Goal: Transaction & Acquisition: Book appointment/travel/reservation

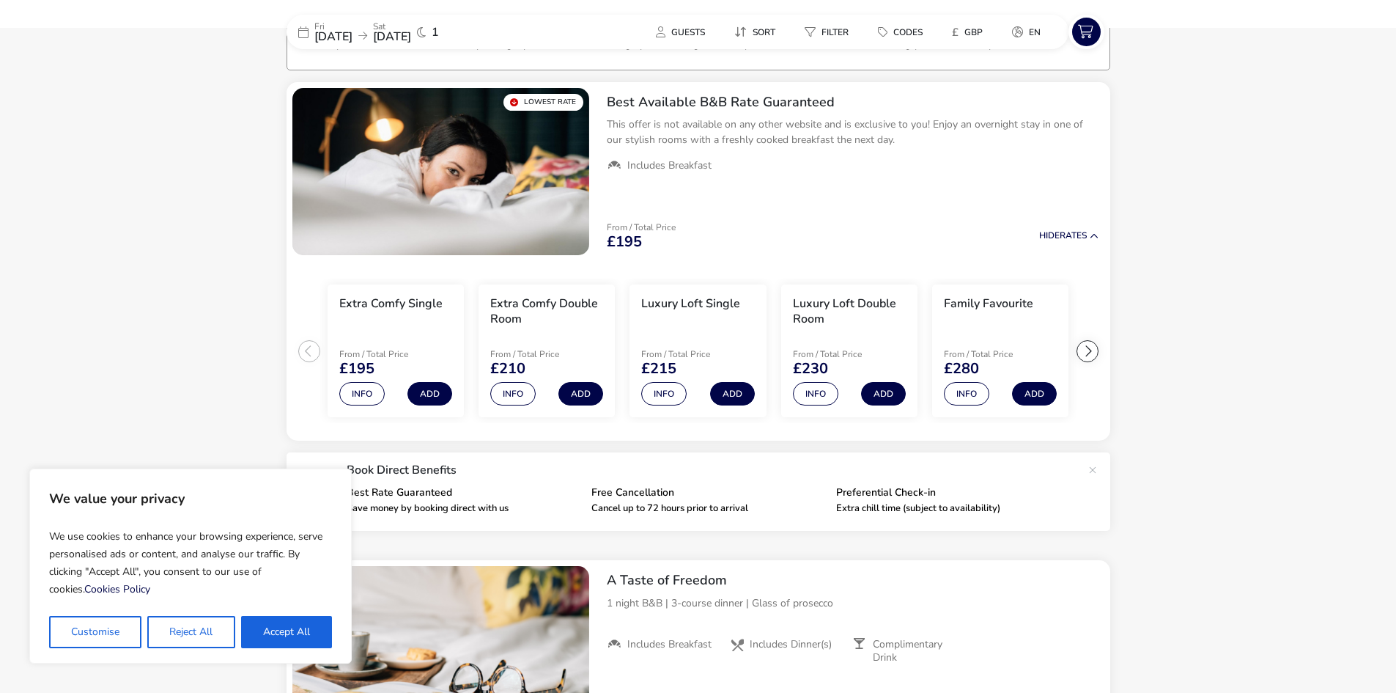
scroll to position [117, 0]
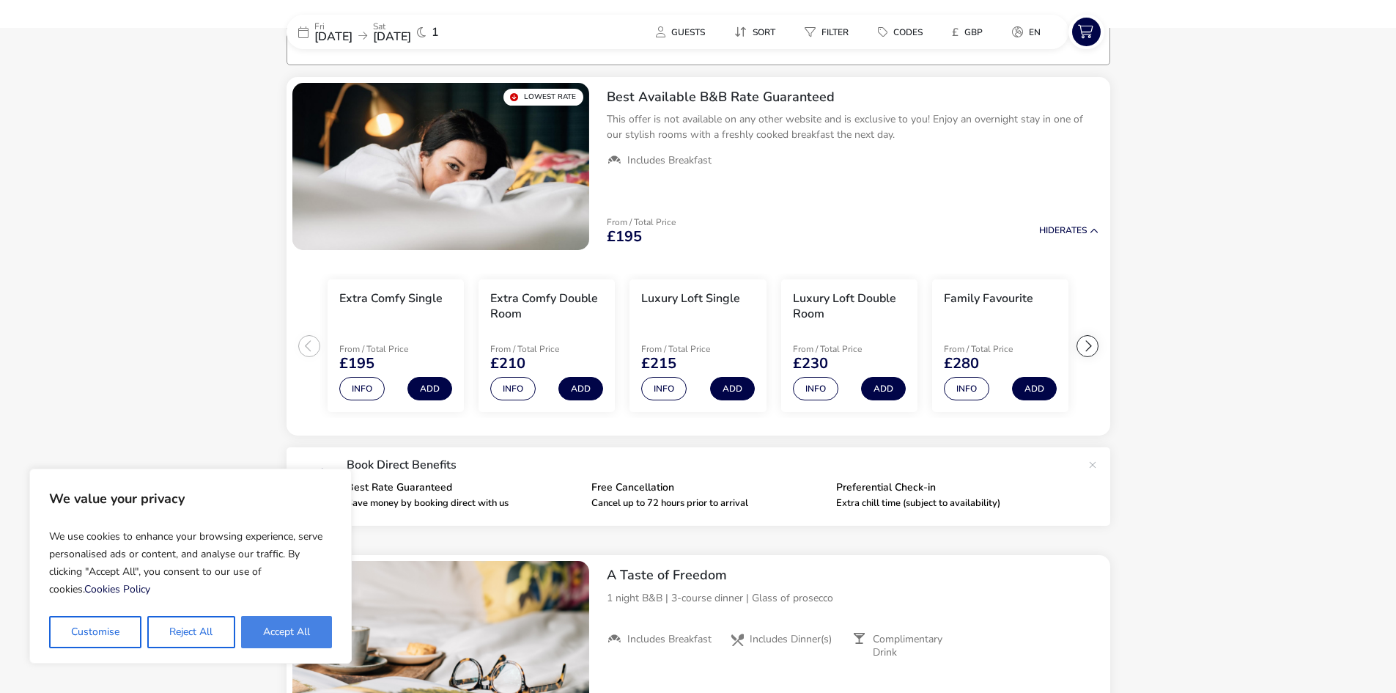
click at [301, 625] on button "Accept All" at bounding box center [286, 632] width 91 height 32
checkbox input "true"
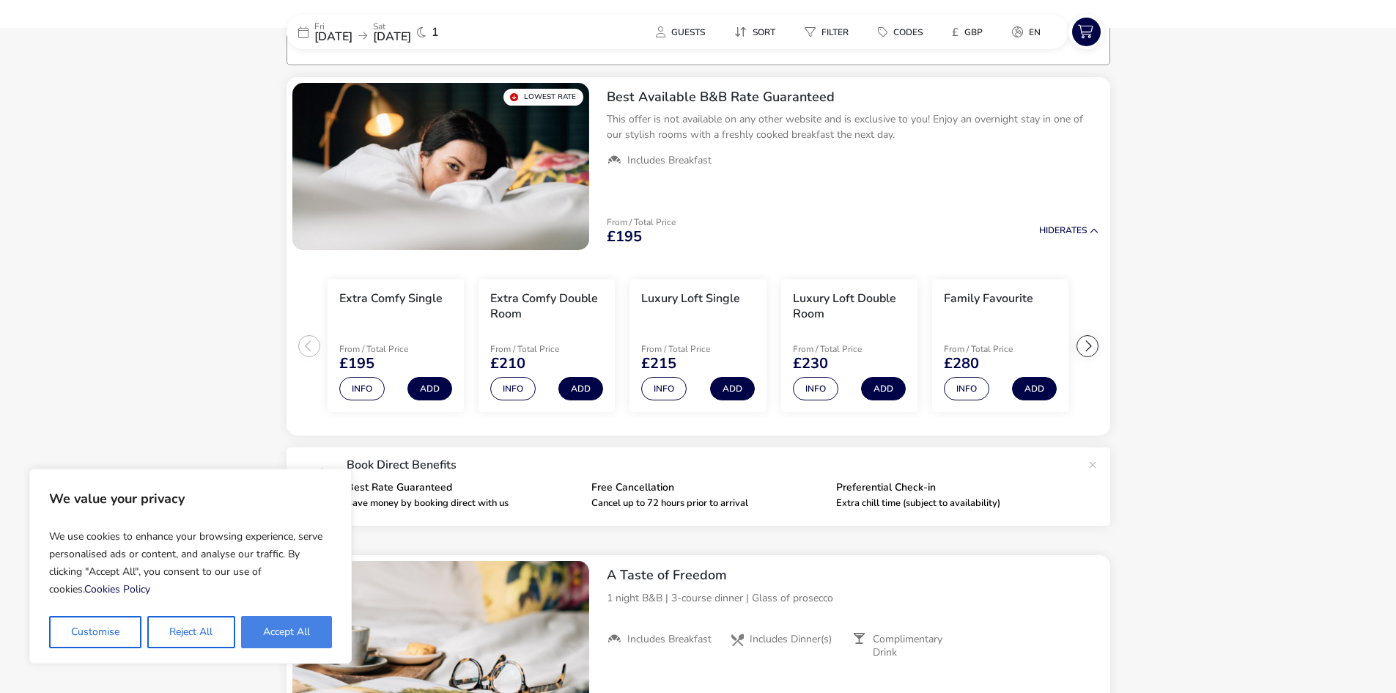
checkbox input "true"
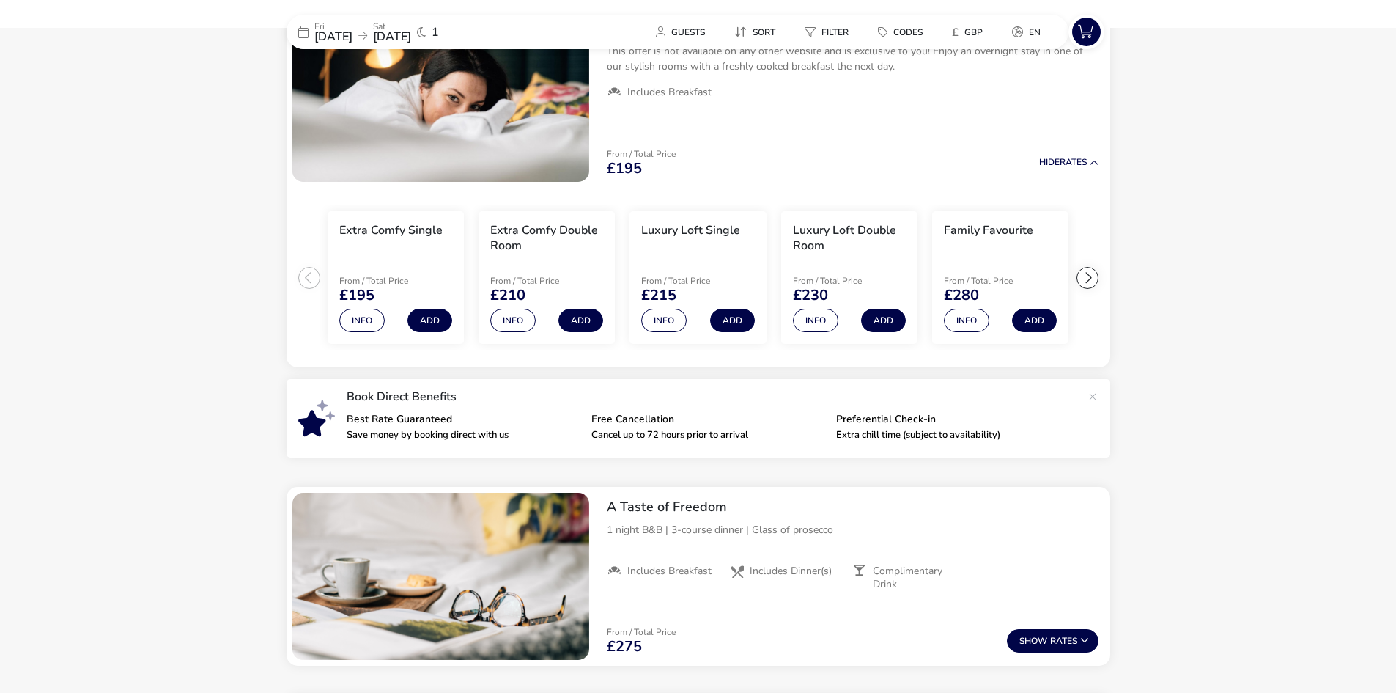
scroll to position [411, 0]
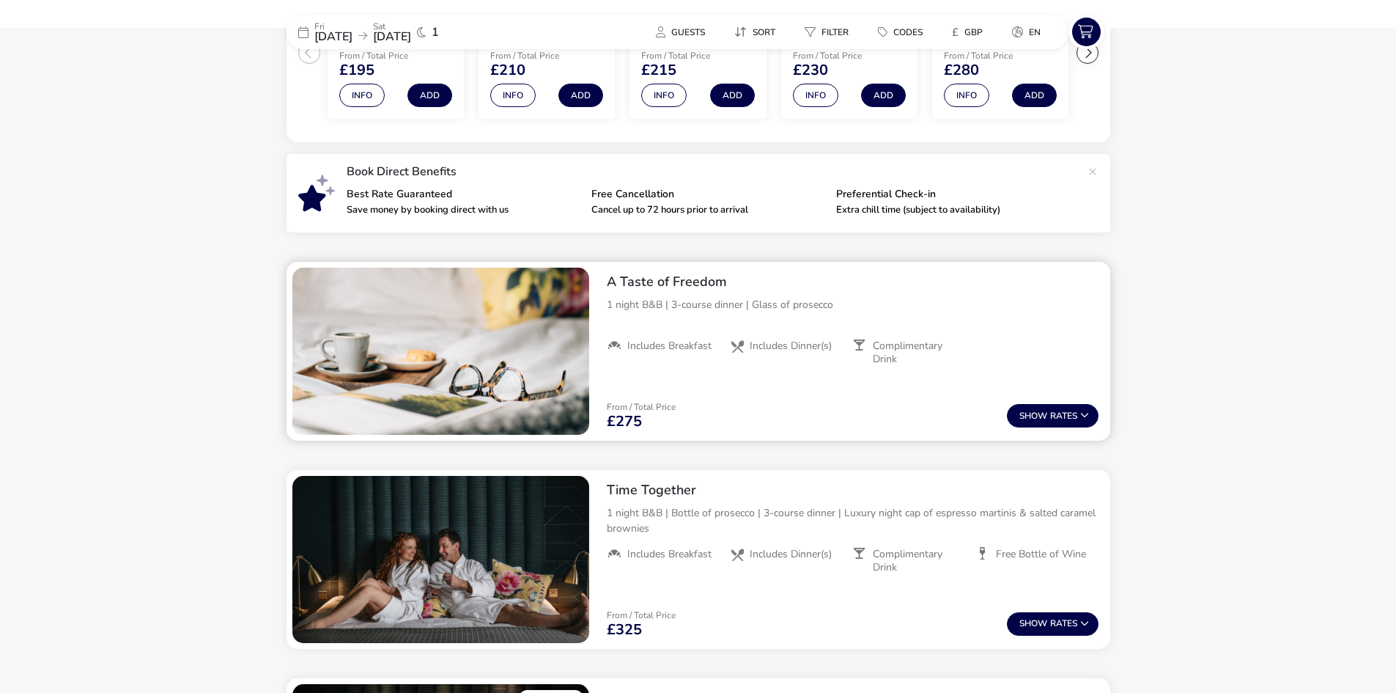
click at [670, 310] on p "1 night B&B | 3-course dinner | Glass of prosecco" at bounding box center [853, 304] width 492 height 15
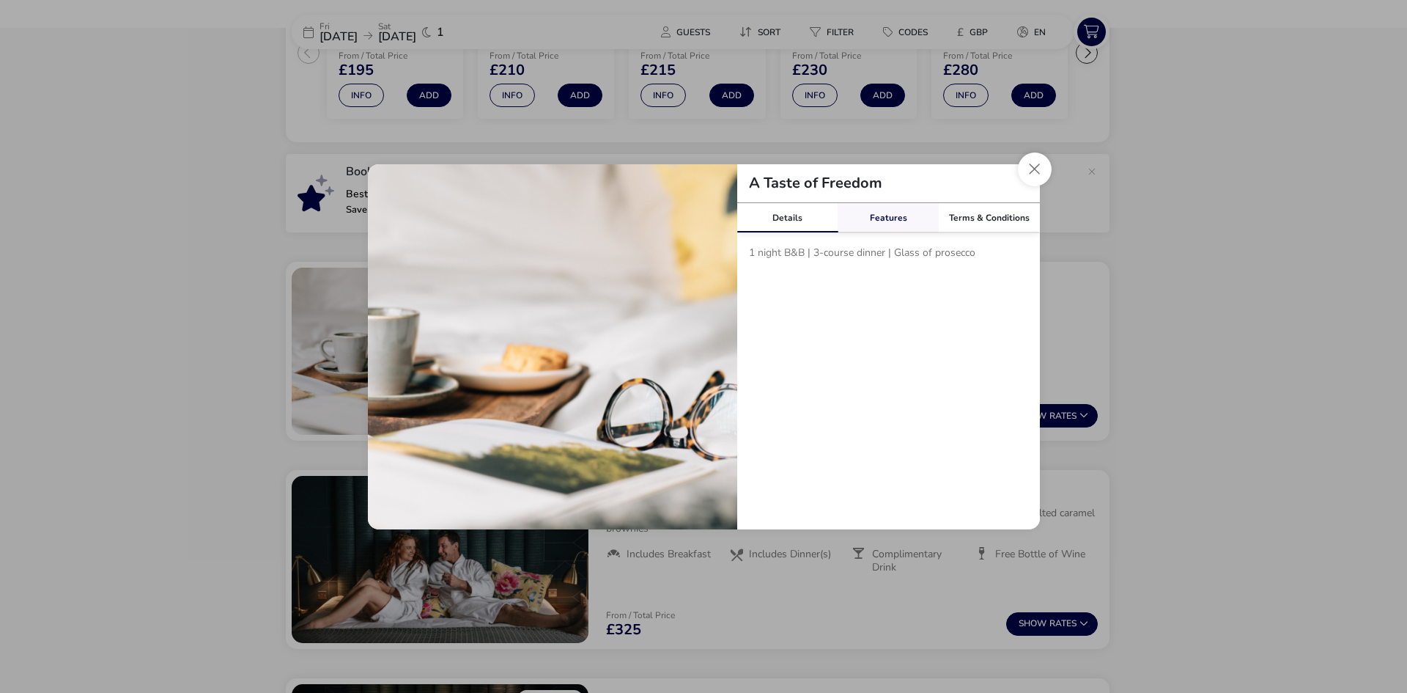
click at [906, 213] on link "Features" at bounding box center [888, 217] width 101 height 29
click at [1035, 163] on button "Close modal" at bounding box center [1035, 169] width 34 height 34
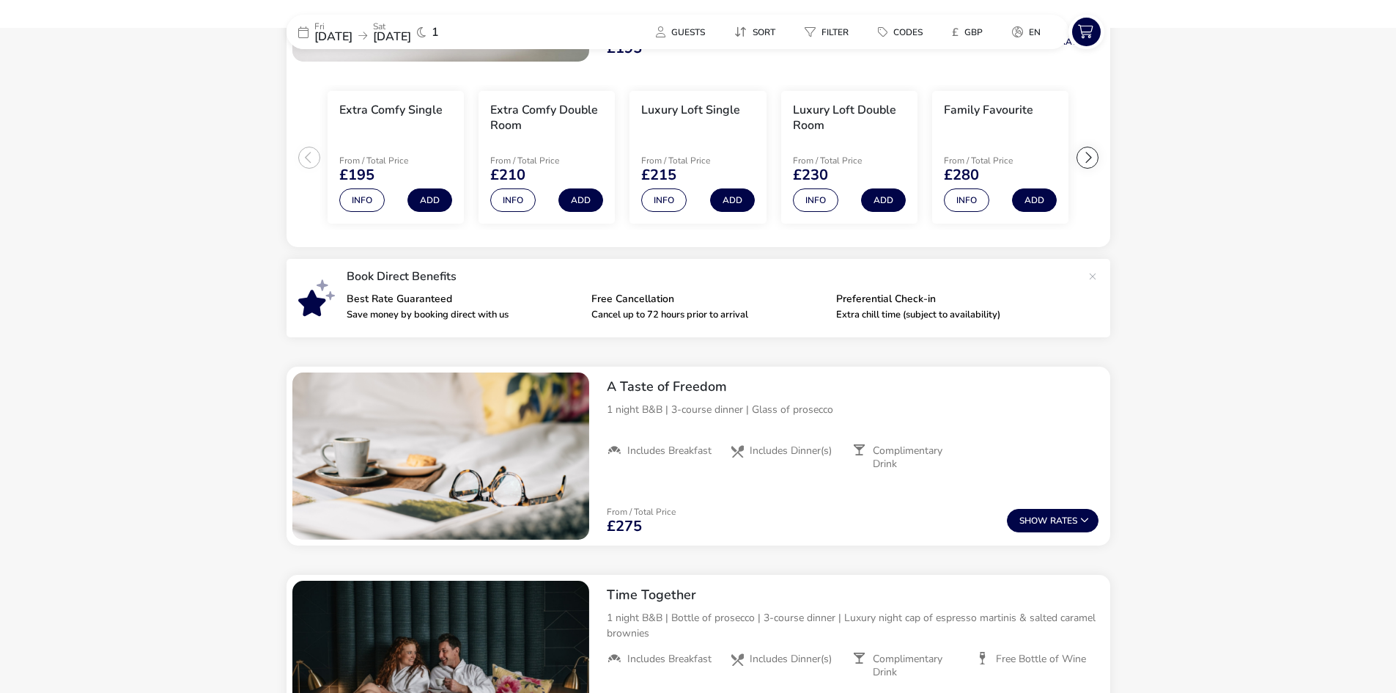
scroll to position [257, 0]
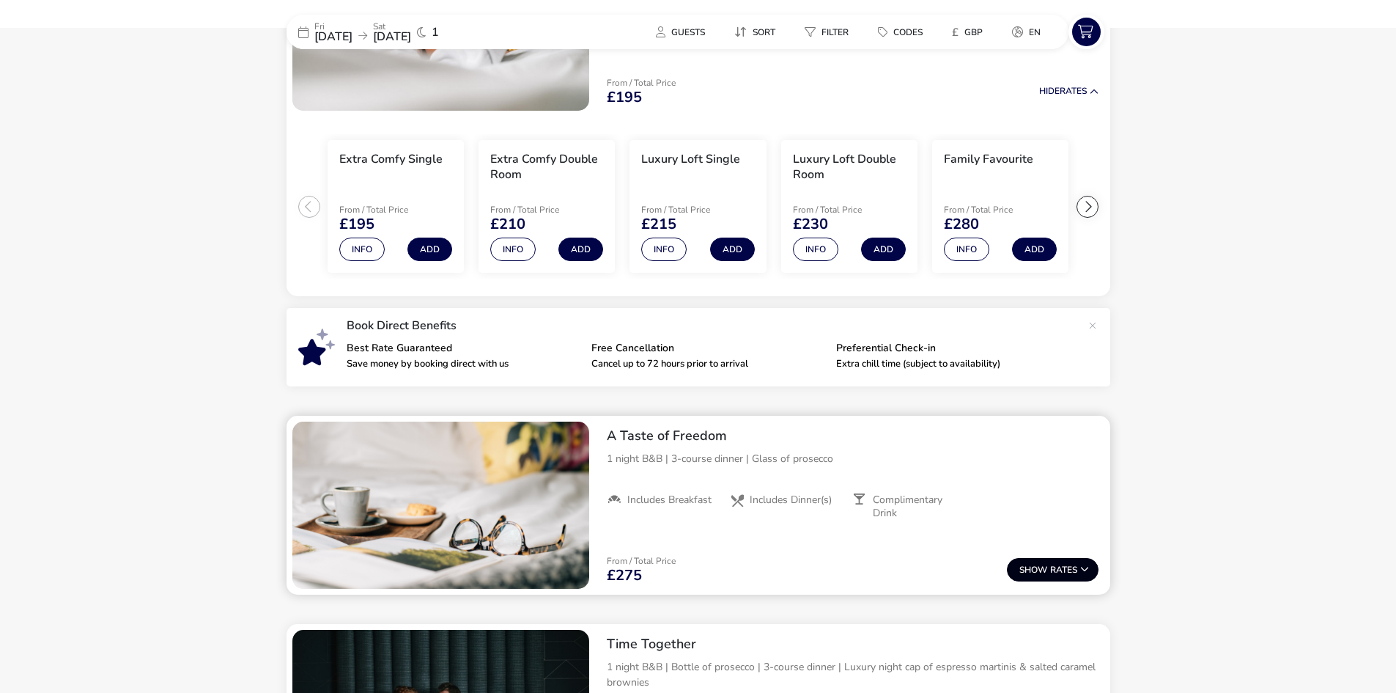
click at [1049, 567] on button "Show Rates" at bounding box center [1053, 569] width 92 height 23
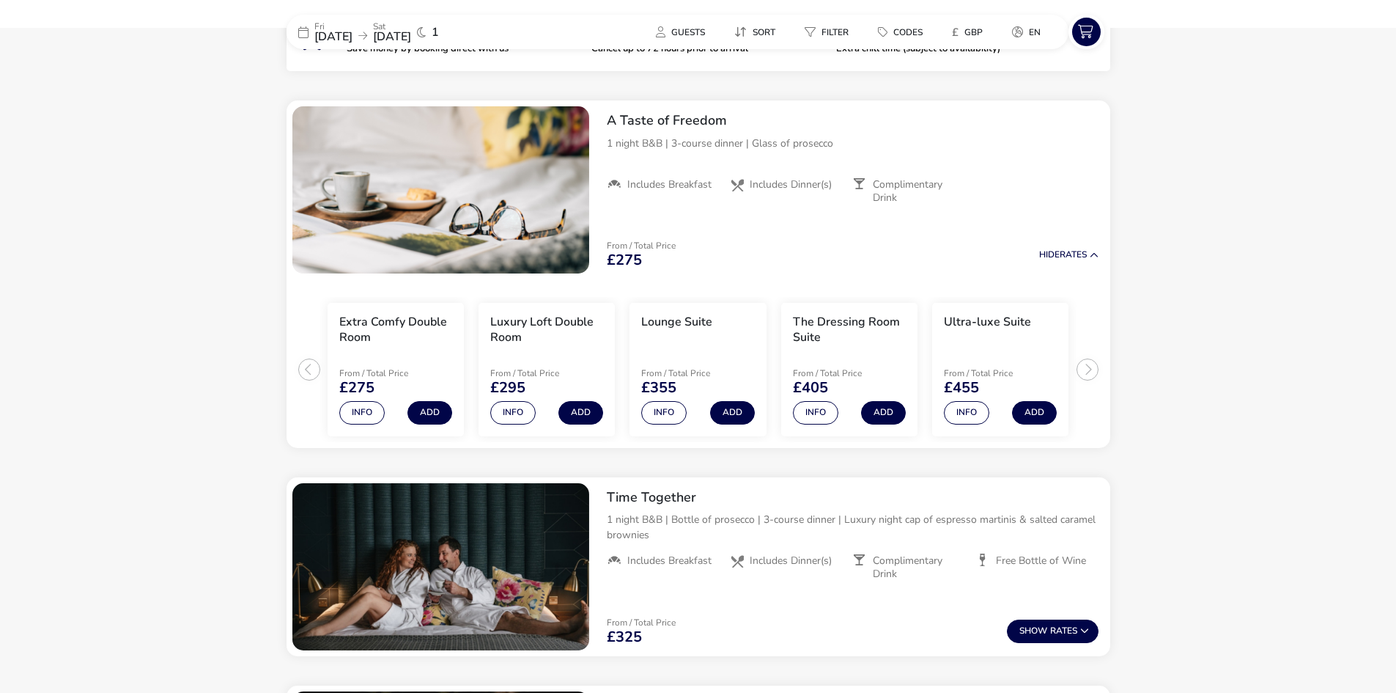
scroll to position [599, 0]
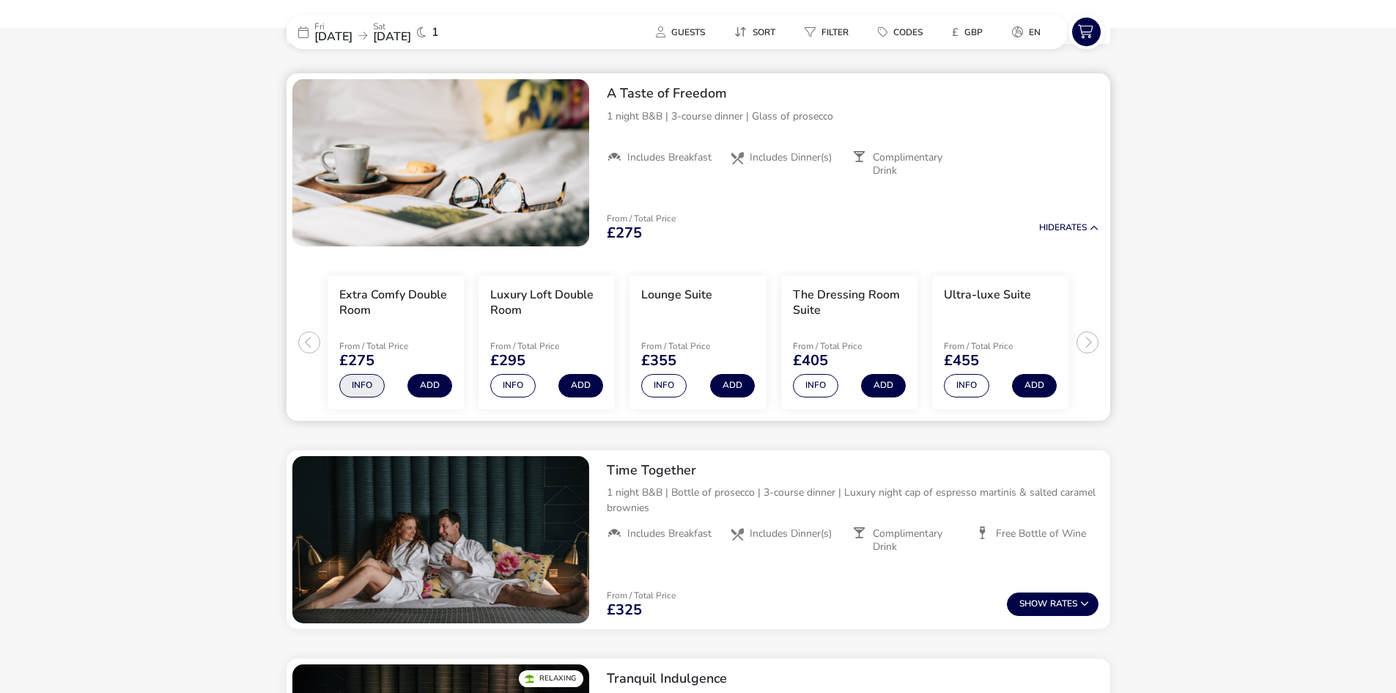
click at [353, 388] on button "Info" at bounding box center [361, 385] width 45 height 23
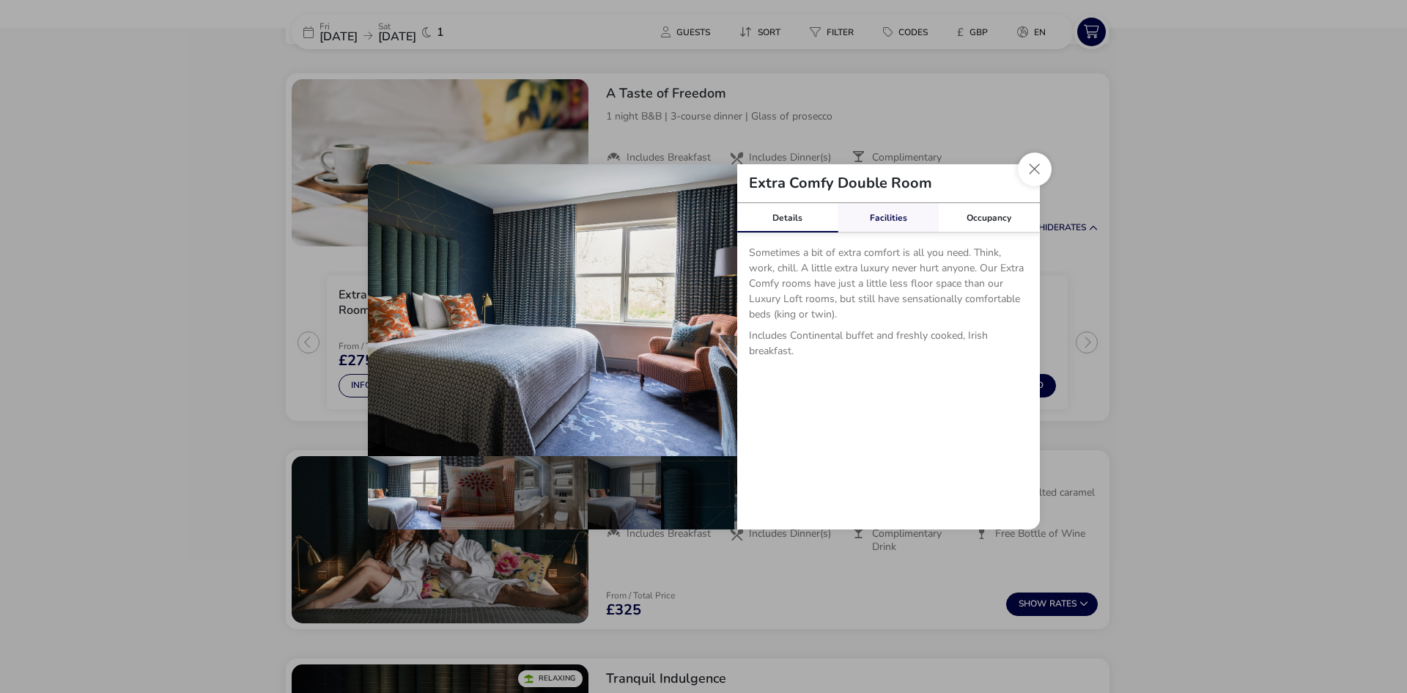
click at [896, 220] on link "Facilities" at bounding box center [888, 217] width 101 height 29
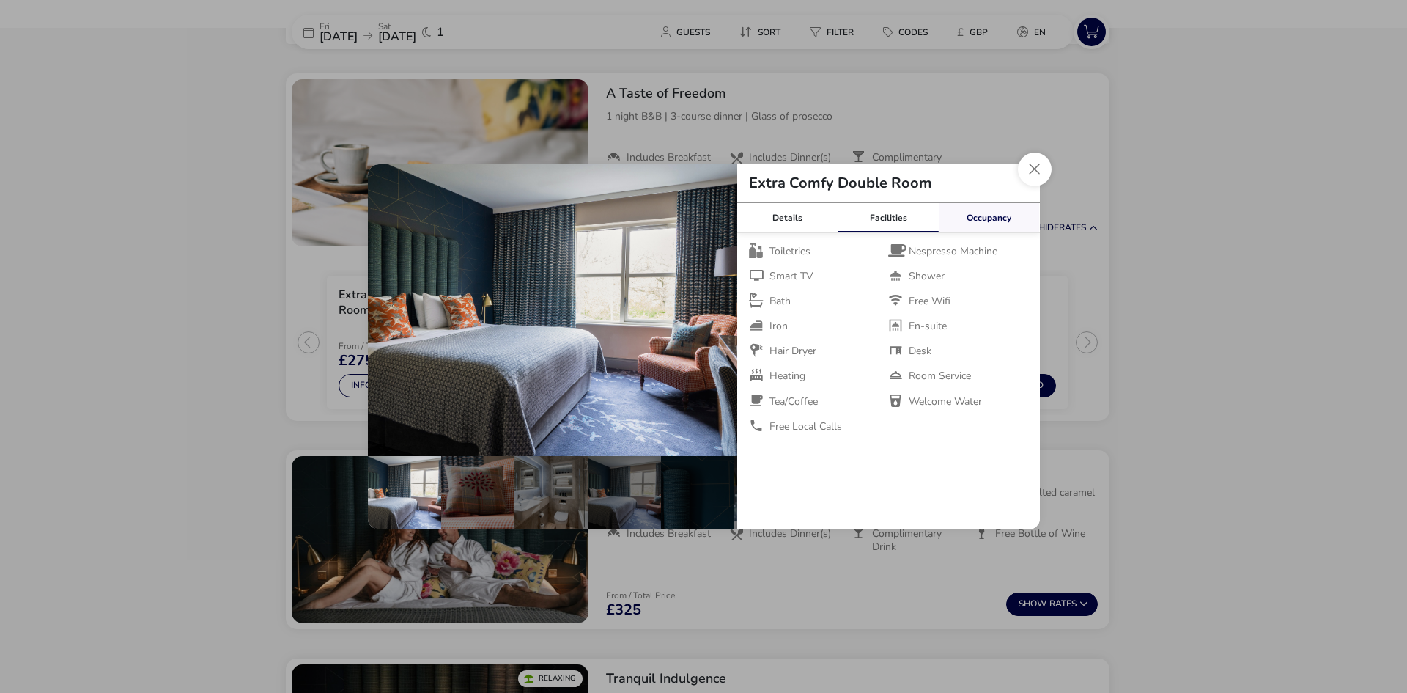
click at [963, 210] on link "Occupancy" at bounding box center [989, 217] width 101 height 29
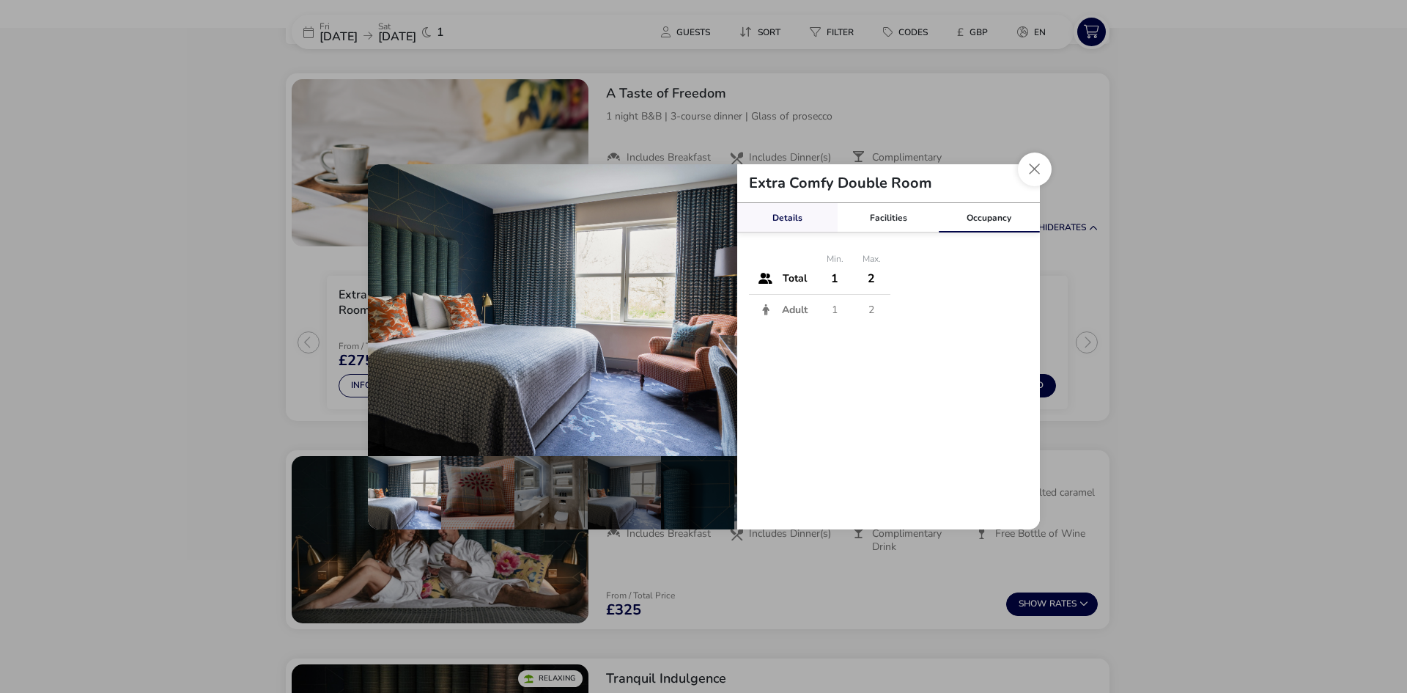
click at [781, 221] on link "Details" at bounding box center [787, 217] width 101 height 29
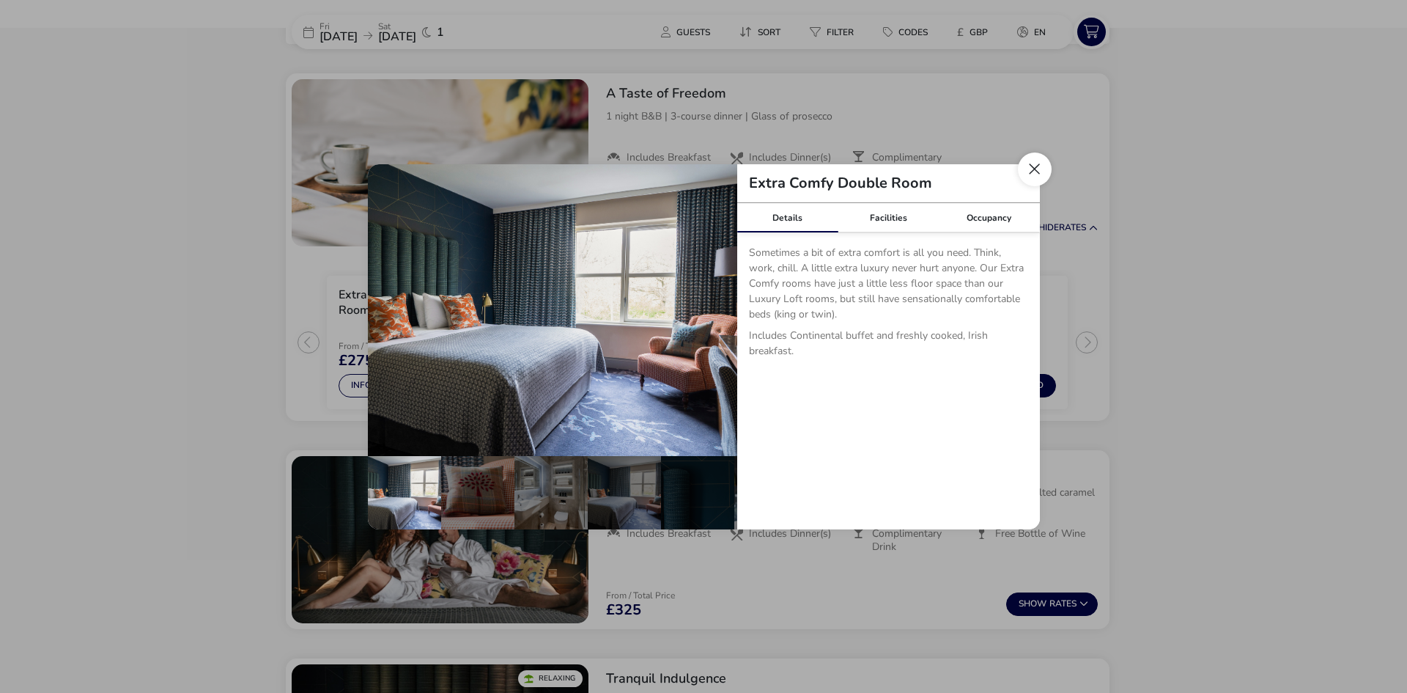
click at [1020, 166] on button "Close dialog" at bounding box center [1035, 169] width 34 height 34
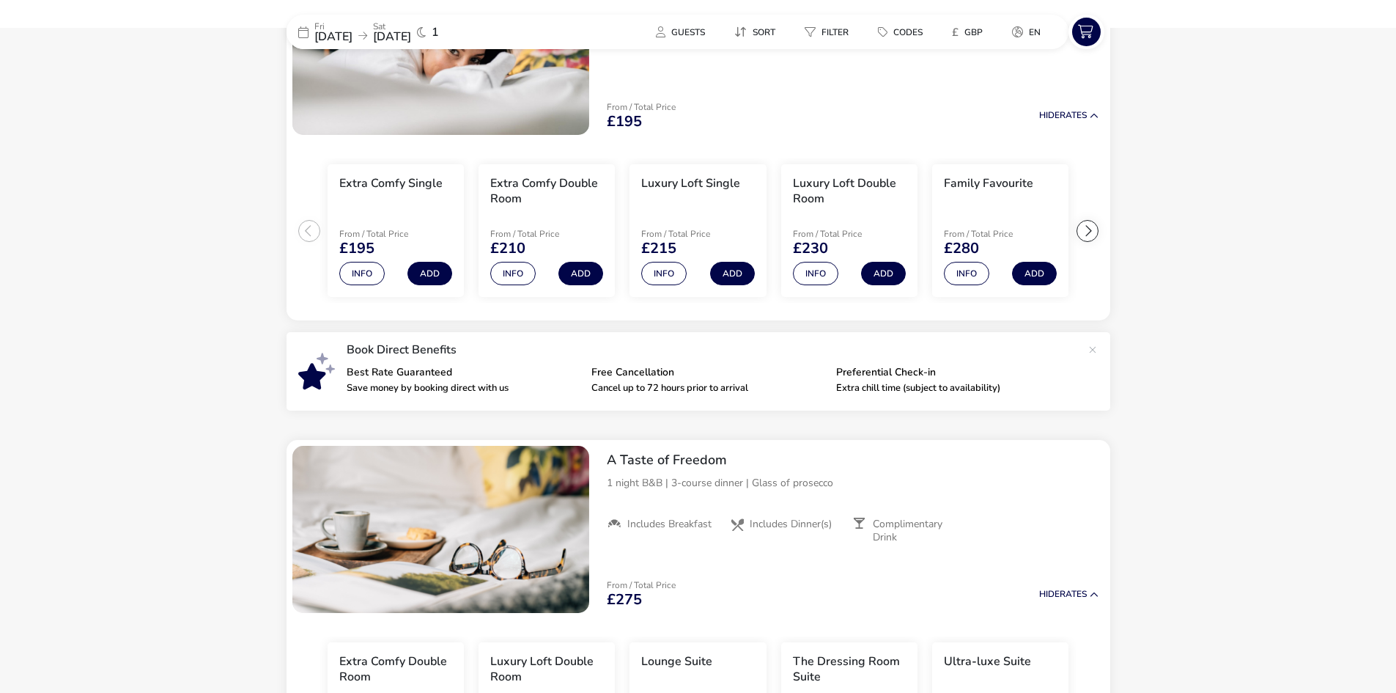
scroll to position [0, 0]
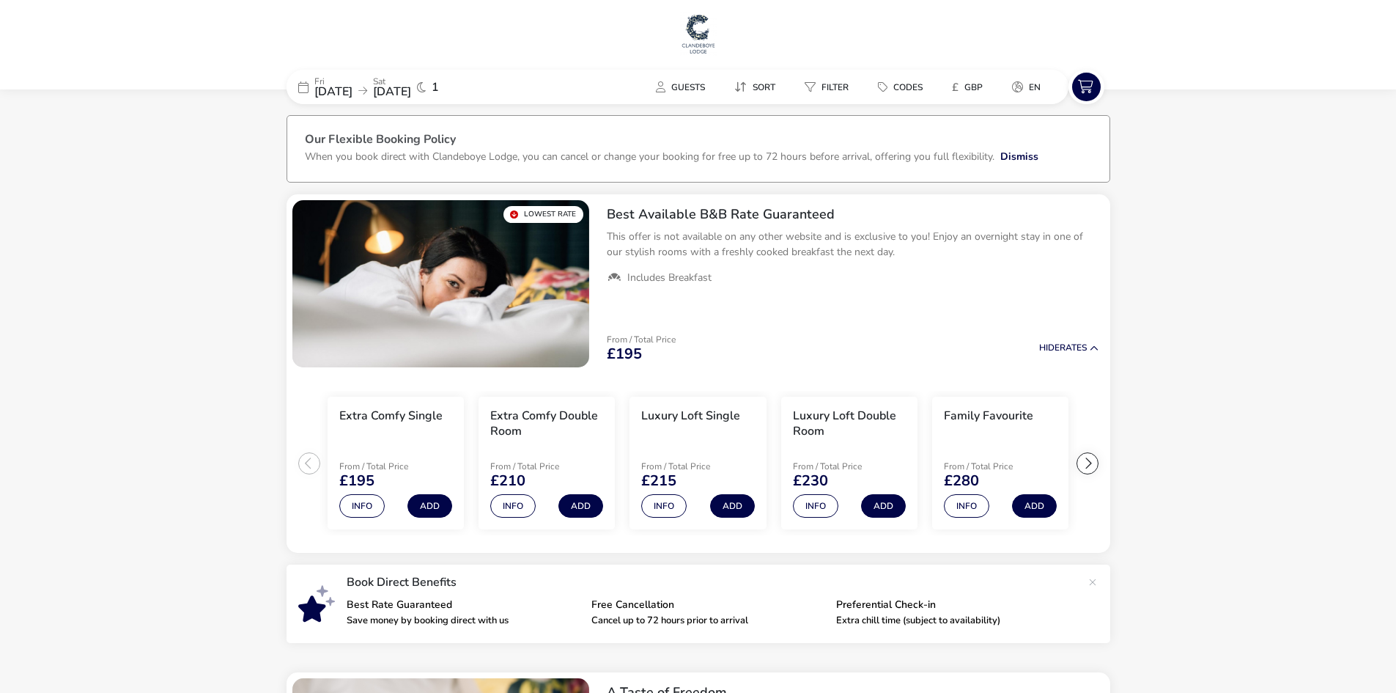
click at [695, 40] on img at bounding box center [698, 34] width 37 height 44
